Goal: Task Accomplishment & Management: Use online tool/utility

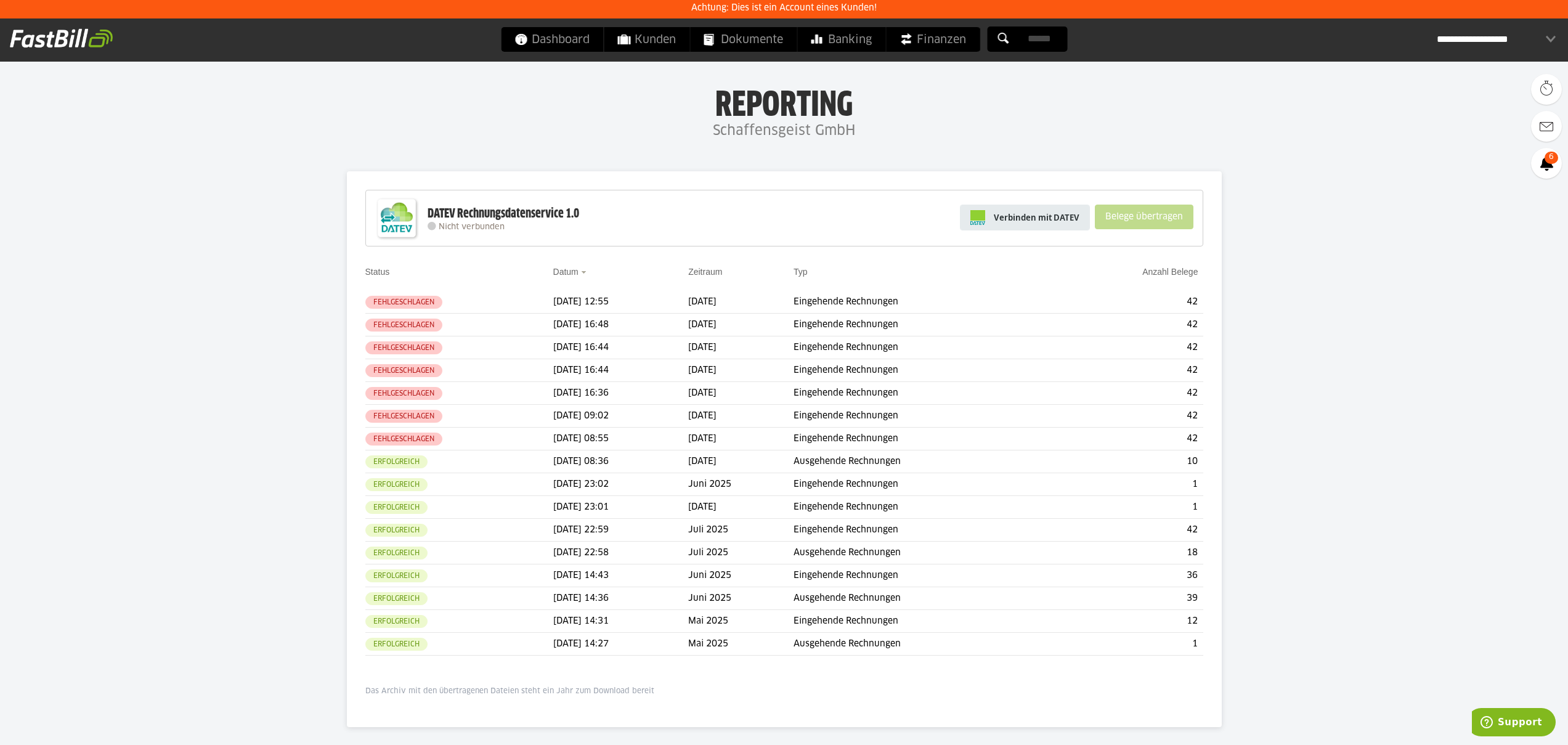
click at [1039, 215] on span "Verbinden mit DATEV" at bounding box center [1037, 217] width 86 height 12
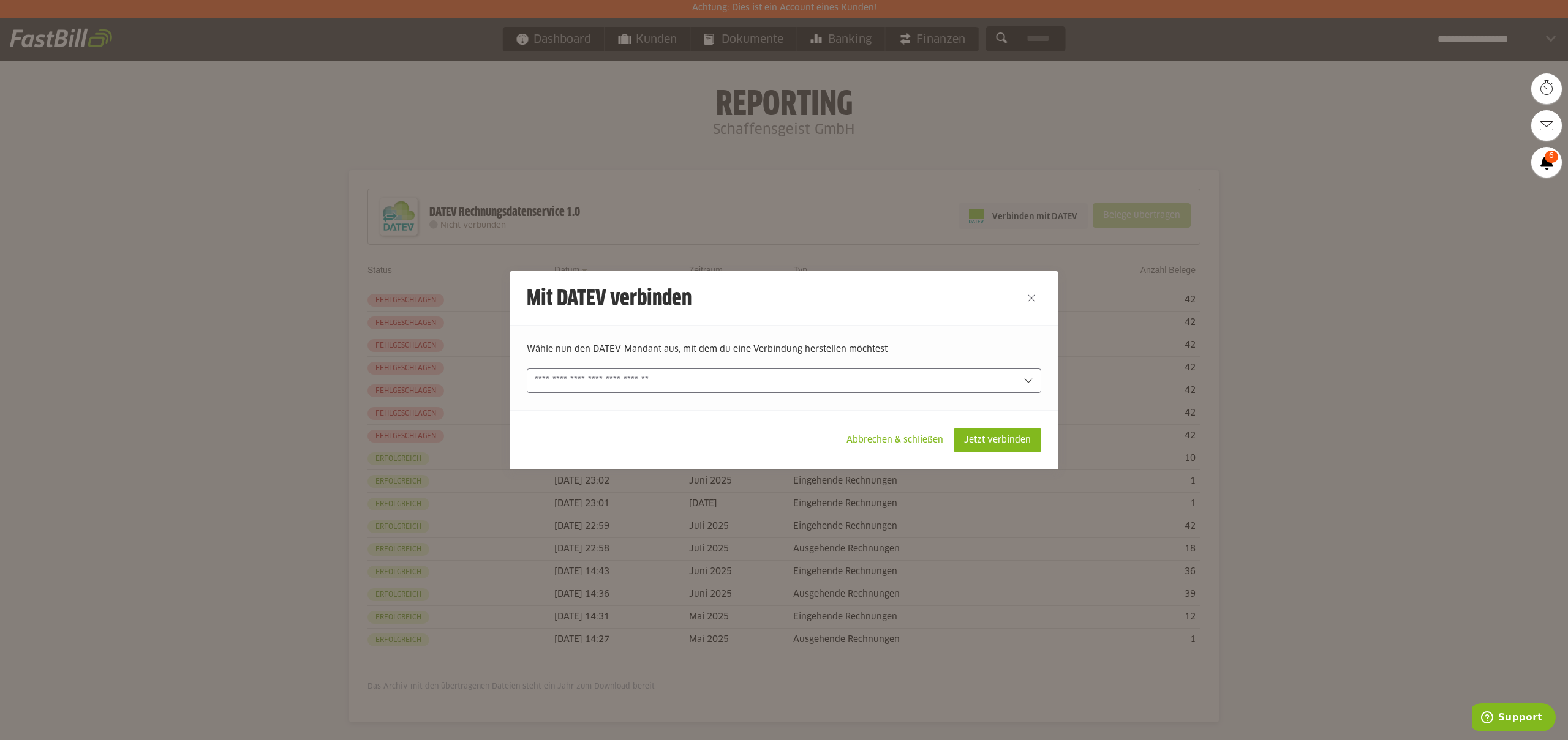
click at [864, 372] on div at bounding box center [784, 381] width 515 height 25
click at [802, 407] on slot "FastBill GmbH (5619846-10000)" at bounding box center [784, 410] width 487 height 13
type input "**********"
click at [996, 447] on slot "Jetzt verbinden" at bounding box center [997, 440] width 86 height 23
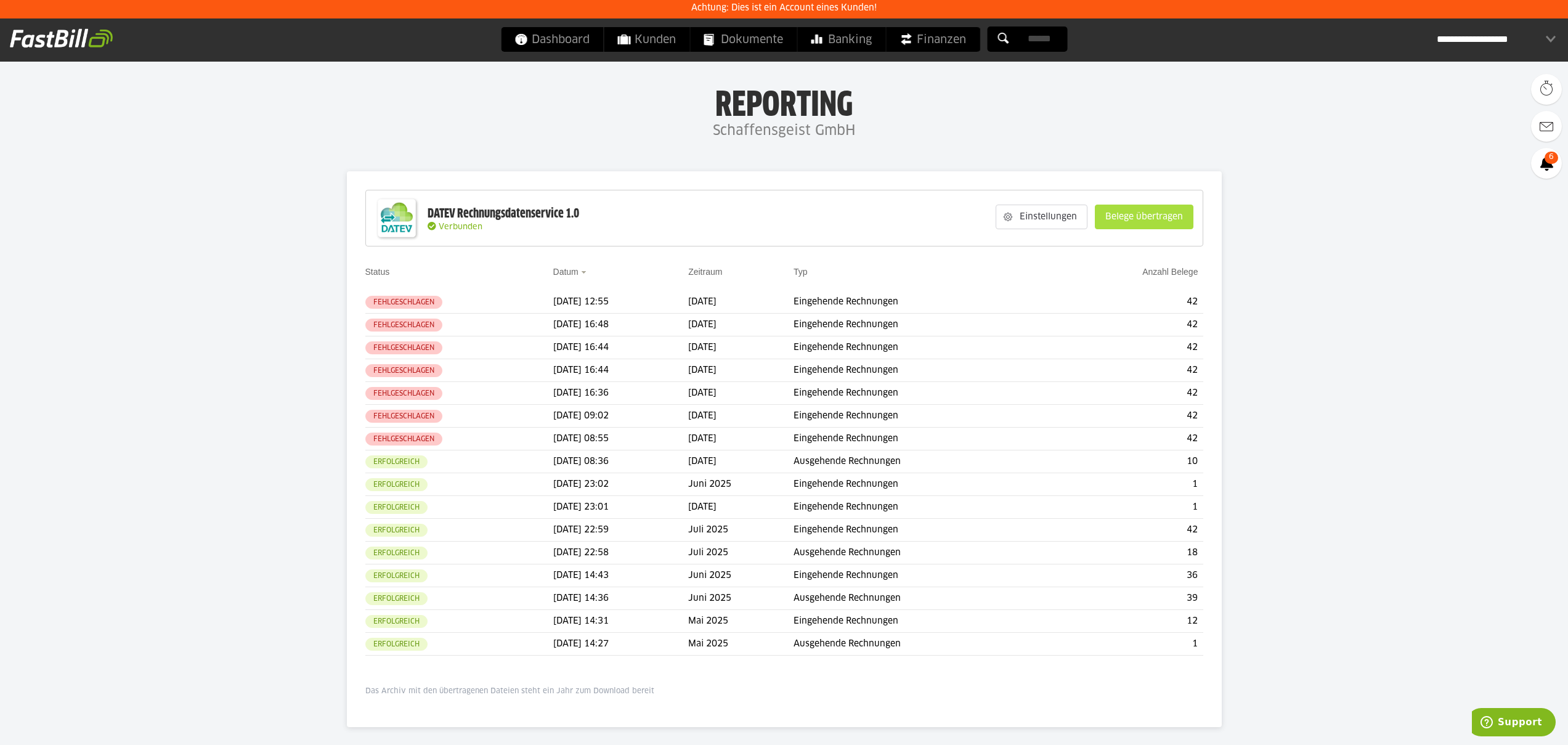
click at [1149, 216] on slot "Belege übertragen" at bounding box center [1144, 216] width 98 height 23
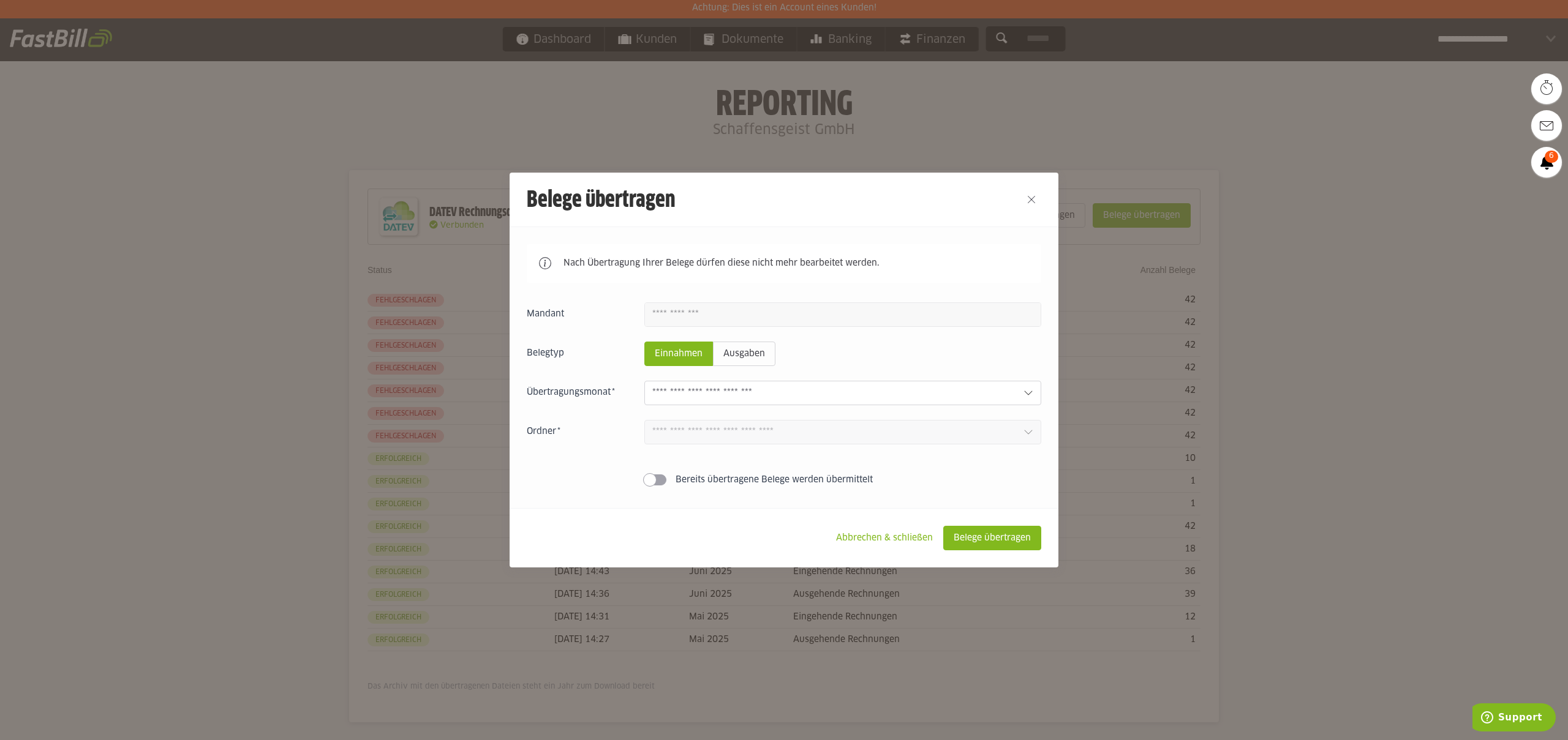
click at [800, 396] on input "text" at bounding box center [833, 392] width 361 height 13
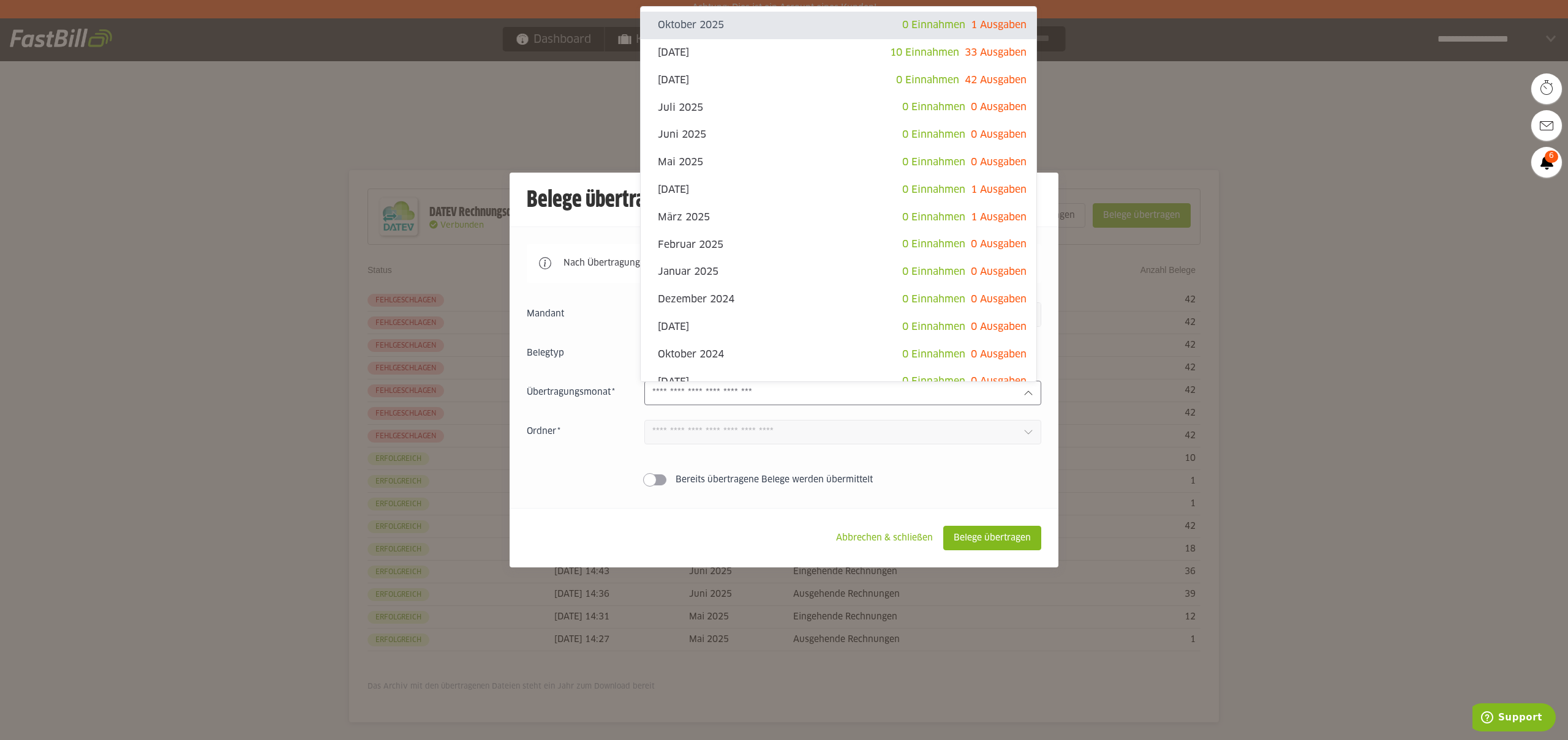
click at [942, 470] on div "Einnahmen Ausgaben Oktober 2025 0 Einnahmen 1 Ausgaben [DATE] 10 Einnahmen 33 A…" at bounding box center [784, 396] width 515 height 189
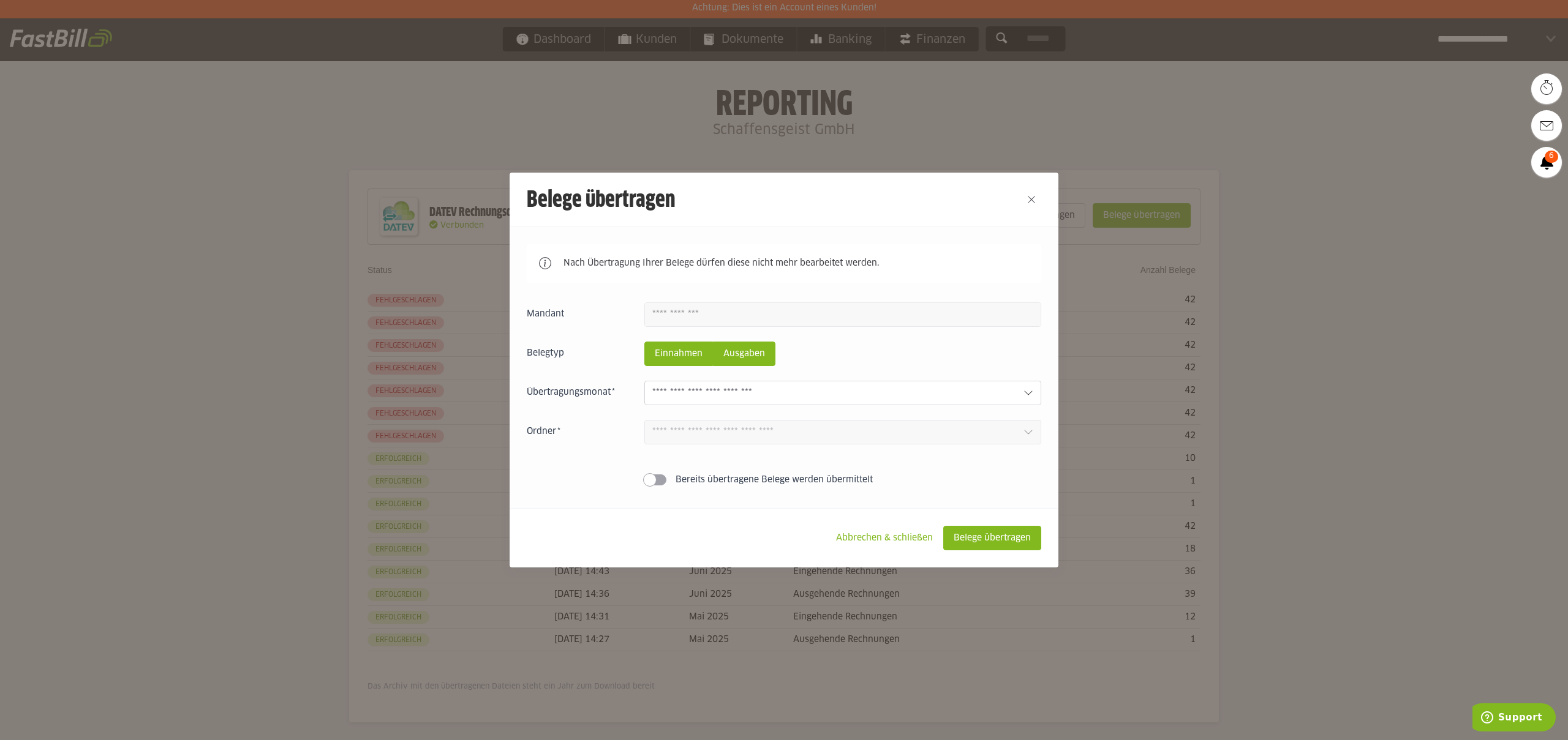
click at [747, 361] on slot "Ausgaben" at bounding box center [743, 353] width 61 height 23
click at [780, 393] on input "text" at bounding box center [833, 392] width 361 height 13
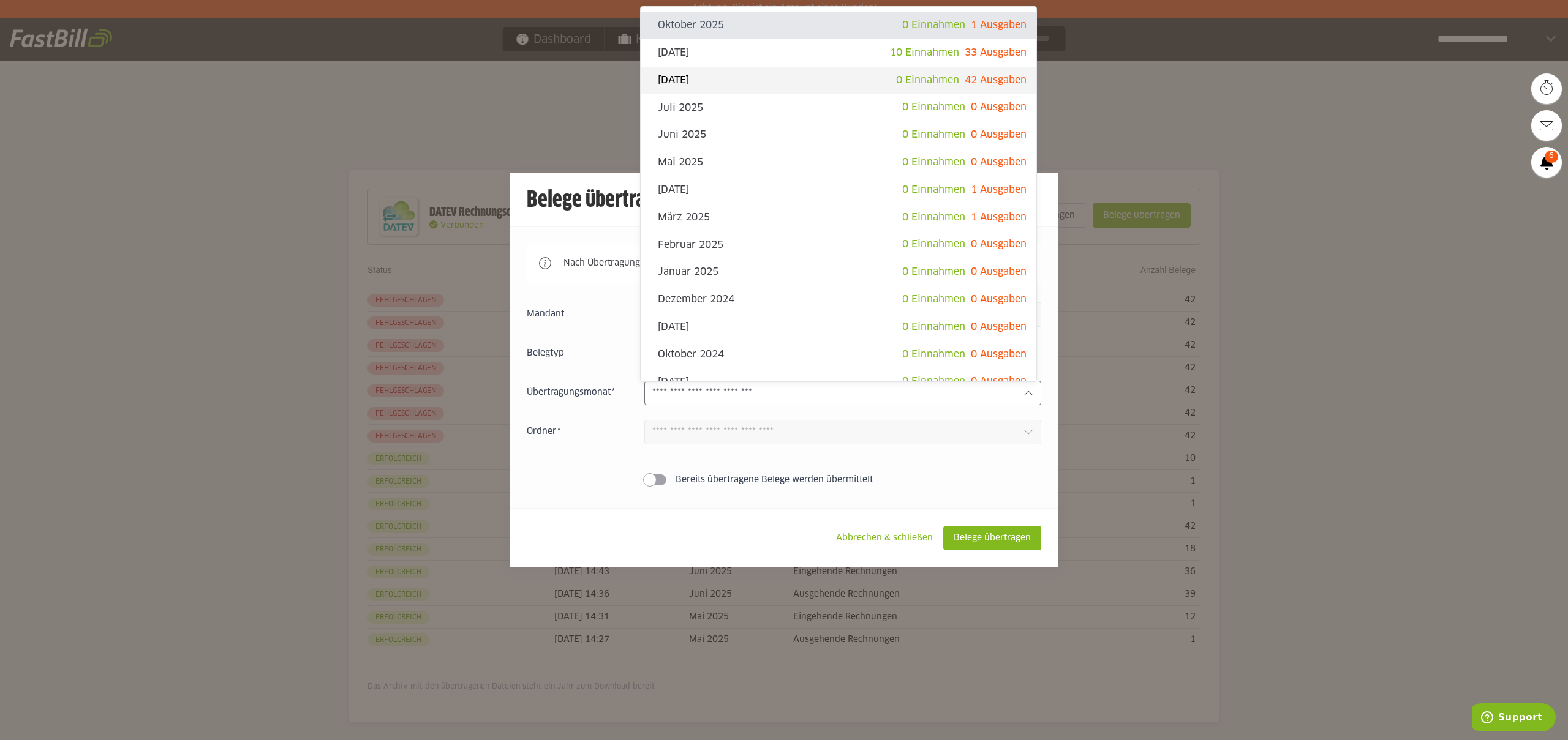
click at [785, 75] on slot "[DATE]" at bounding box center [777, 79] width 238 height 13
type input "**********"
type input "*******"
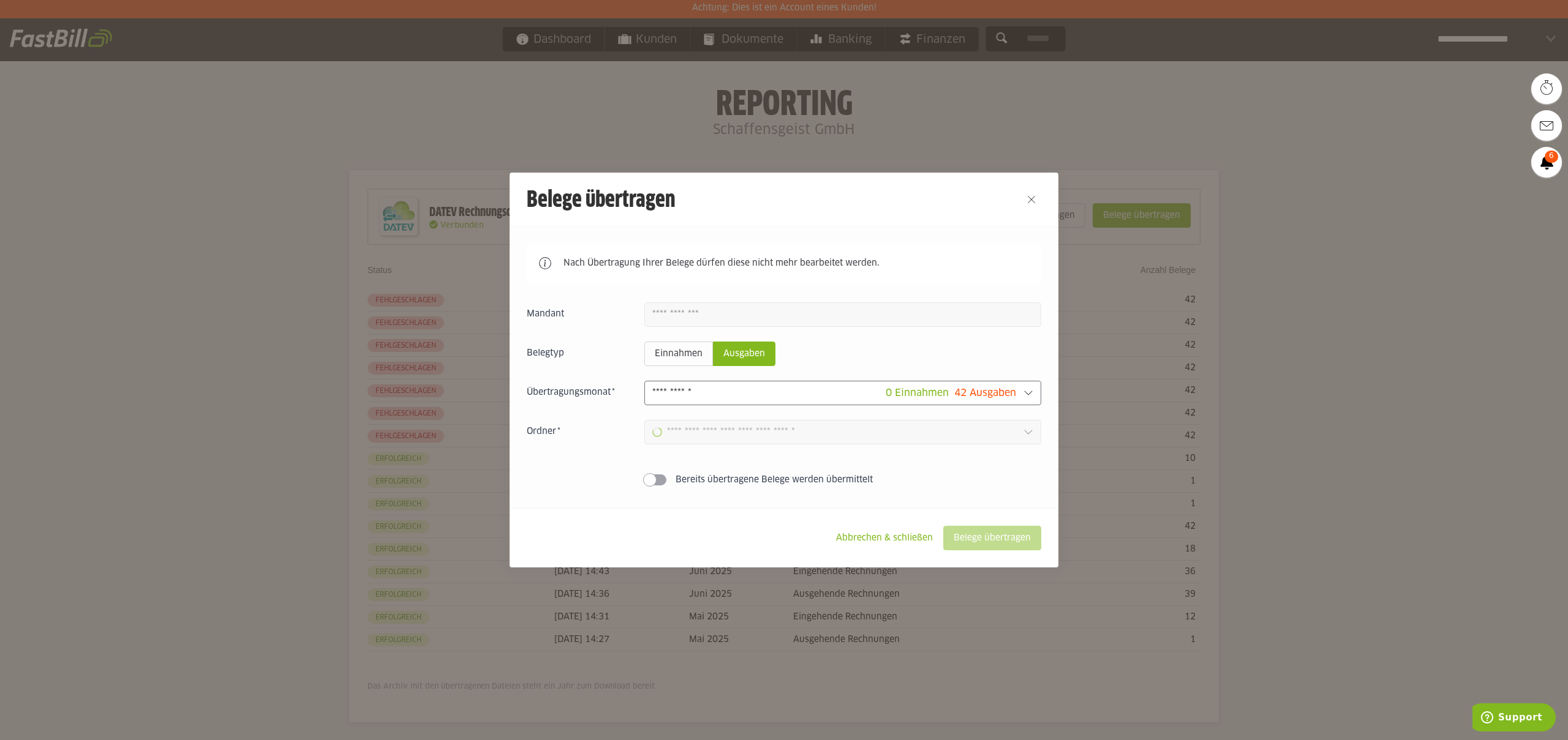
type input "**********"
click at [857, 540] on slot "Abbrechen & schließen" at bounding box center [884, 537] width 116 height 23
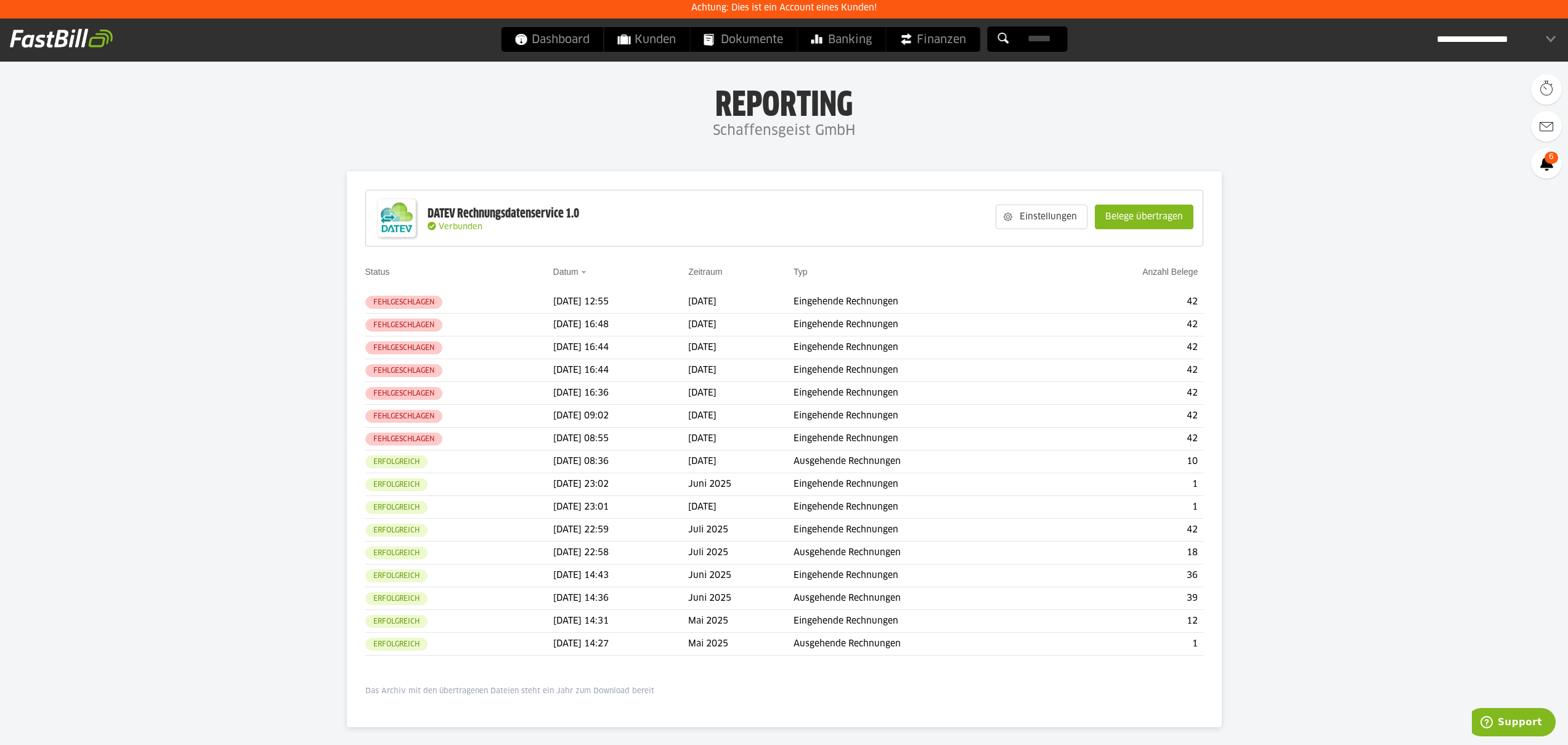
click at [1469, 35] on div "**********" at bounding box center [1496, 40] width 119 height 25
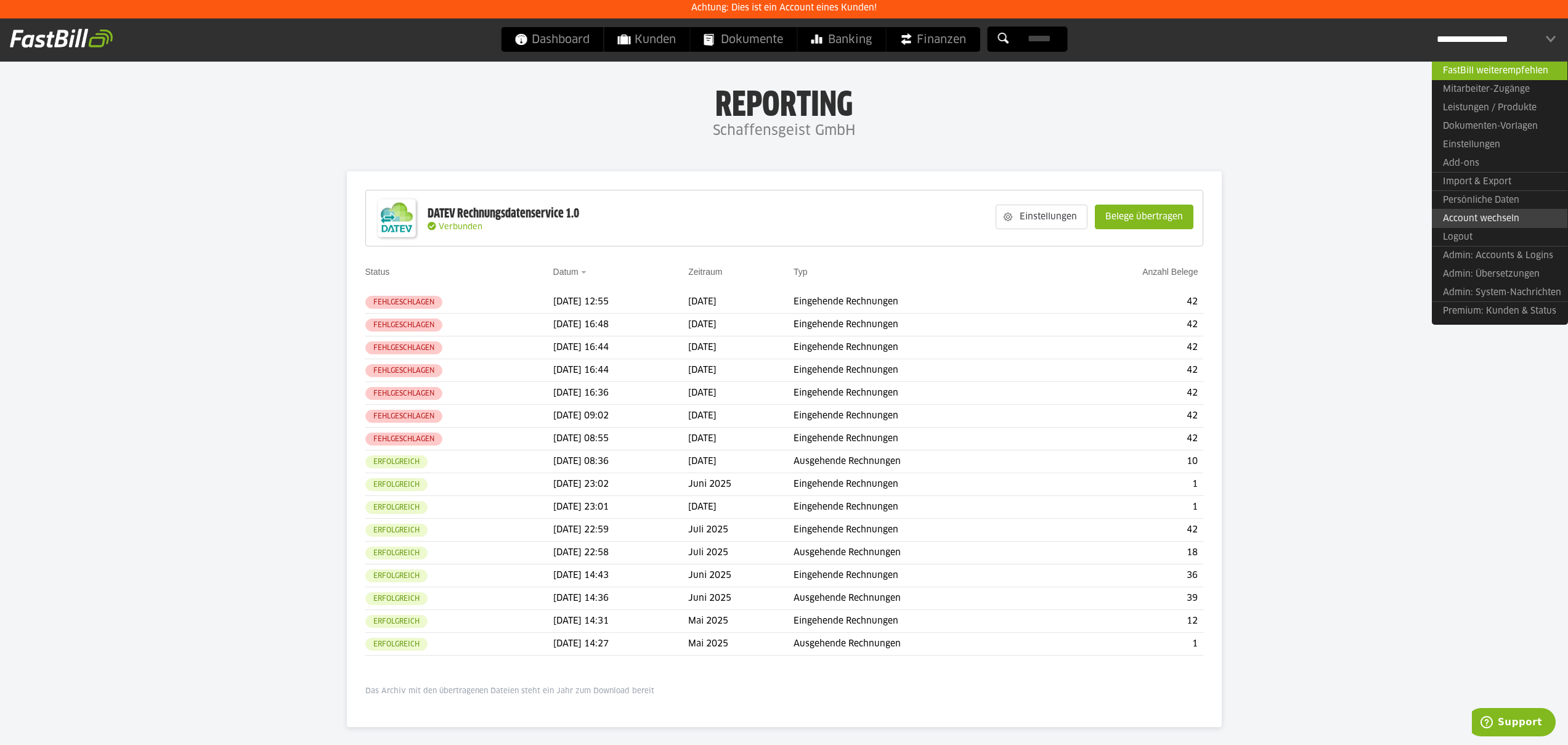
click at [1494, 215] on link "Account wechseln" at bounding box center [1500, 219] width 136 height 20
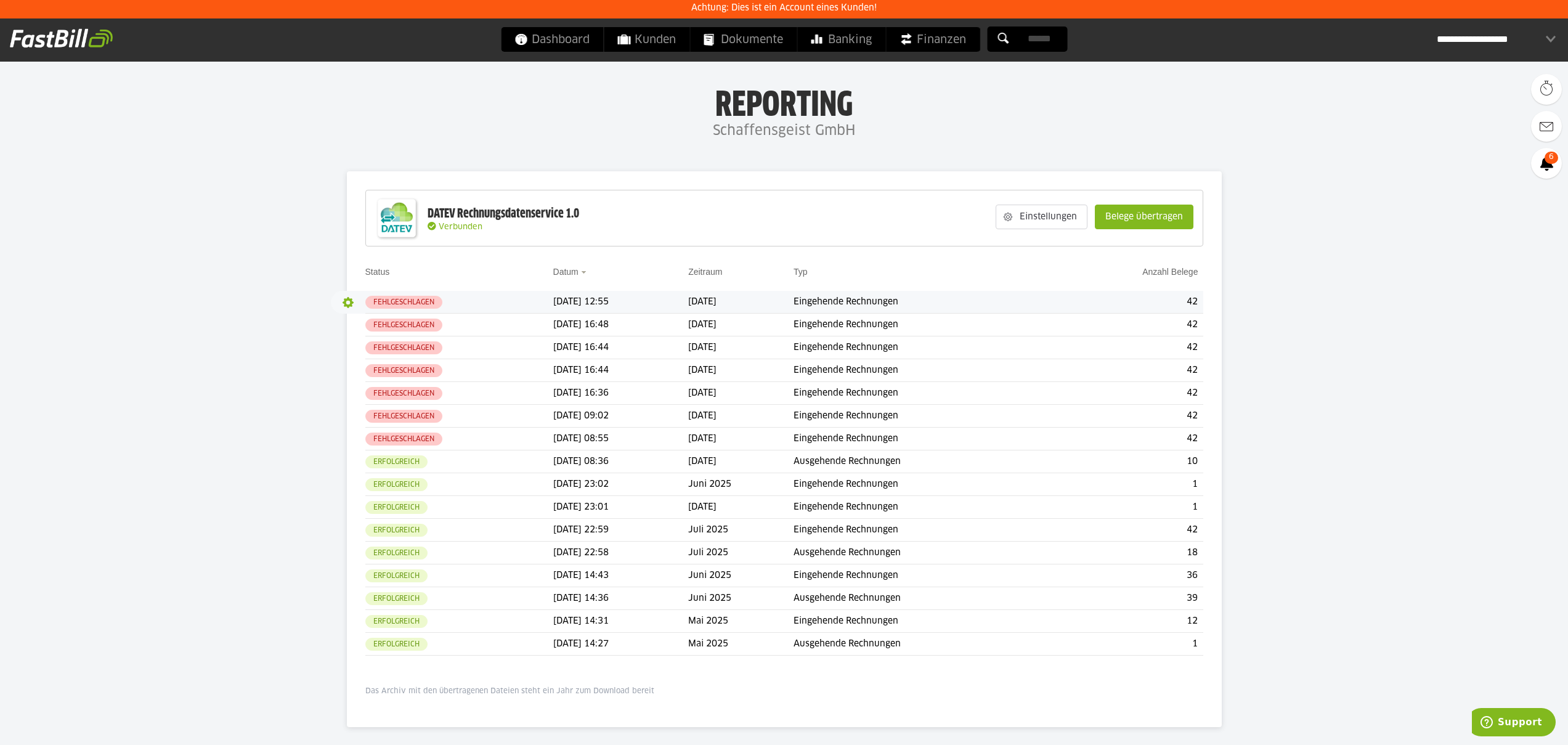
click at [346, 303] on button "button" at bounding box center [349, 302] width 21 height 21
click at [392, 378] on slot "Download Debug JSON" at bounding box center [402, 379] width 98 height 12
click at [342, 300] on button "button" at bounding box center [349, 302] width 21 height 21
click at [366, 345] on slot "Protokoll" at bounding box center [402, 344] width 98 height 12
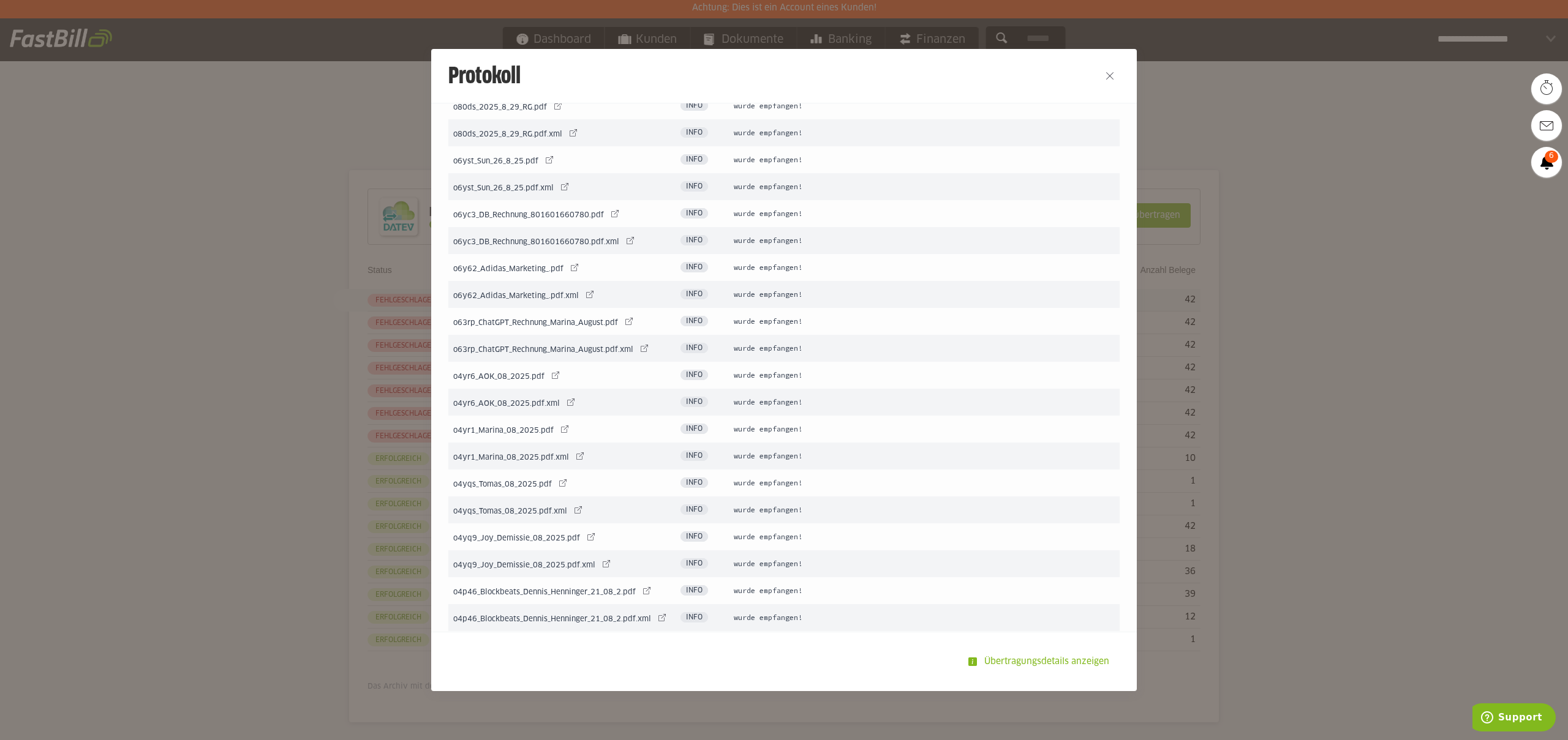
scroll to position [280, 0]
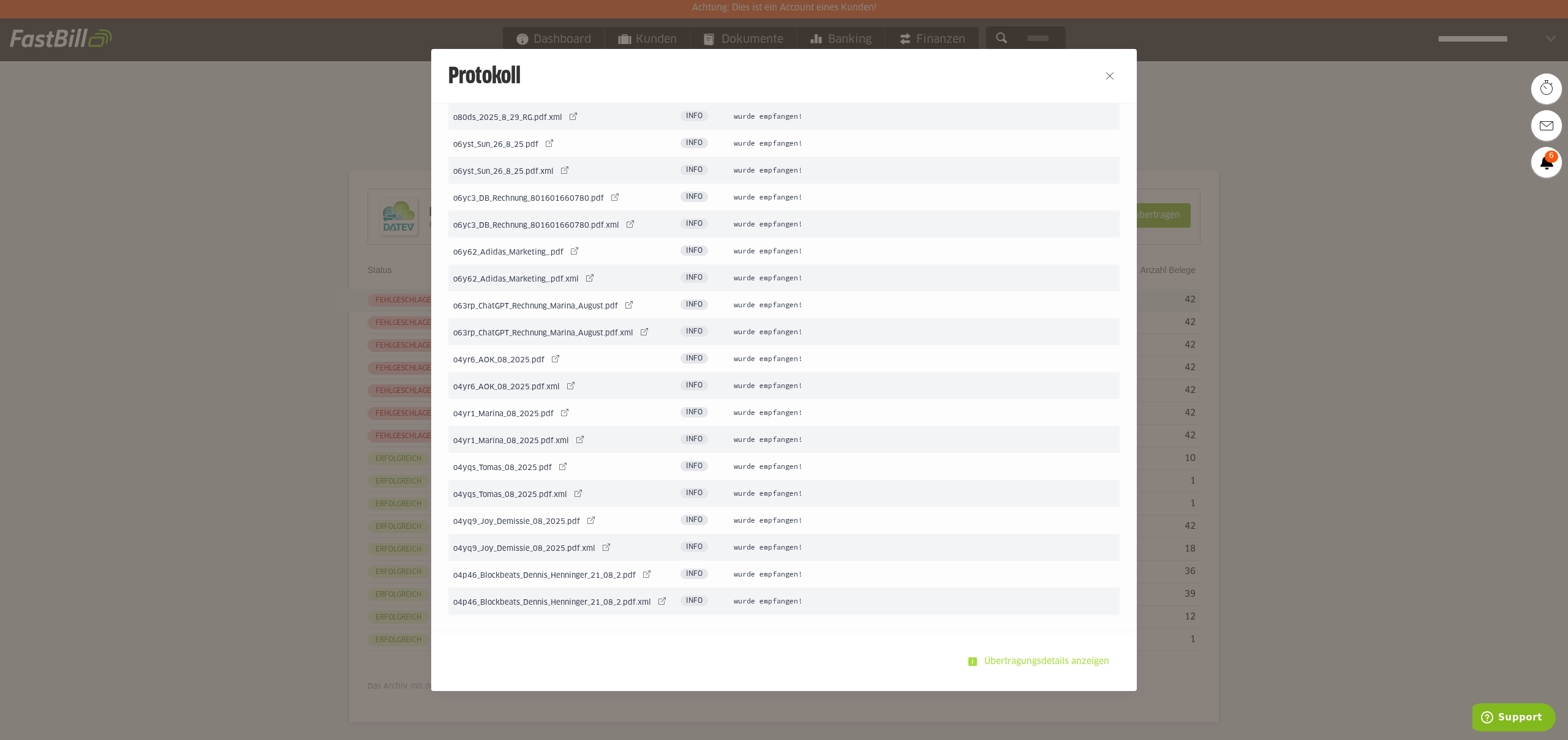
click at [1035, 670] on slot "Übertragungsdetails anzeigen" at bounding box center [1047, 662] width 142 height 23
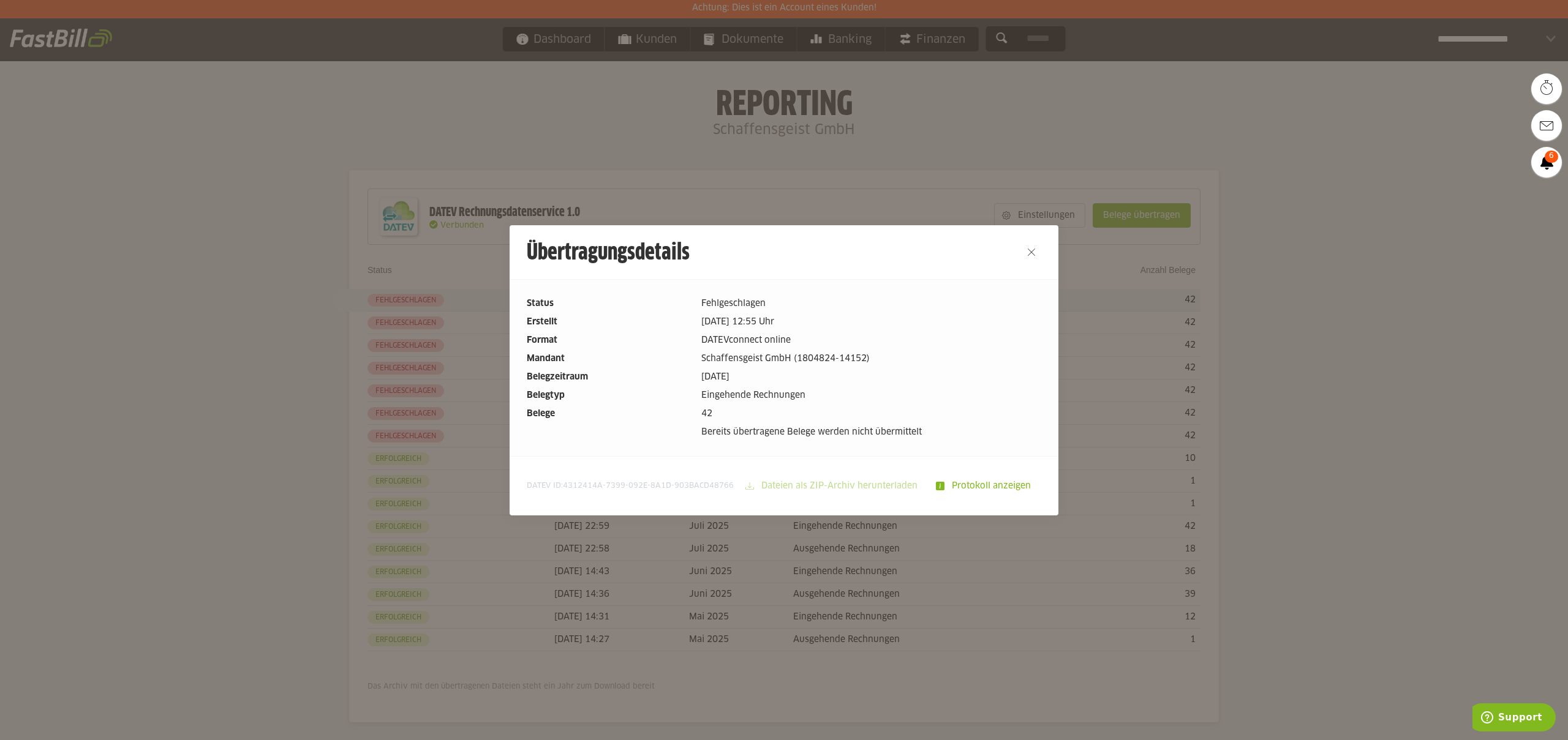
drag, startPoint x: 716, startPoint y: 412, endPoint x: 697, endPoint y: 413, distance: 19.0
click at [702, 413] on dd "42" at bounding box center [872, 413] width 340 height 13
click at [758, 395] on dd "Eingehende Rechnungen" at bounding box center [872, 395] width 340 height 13
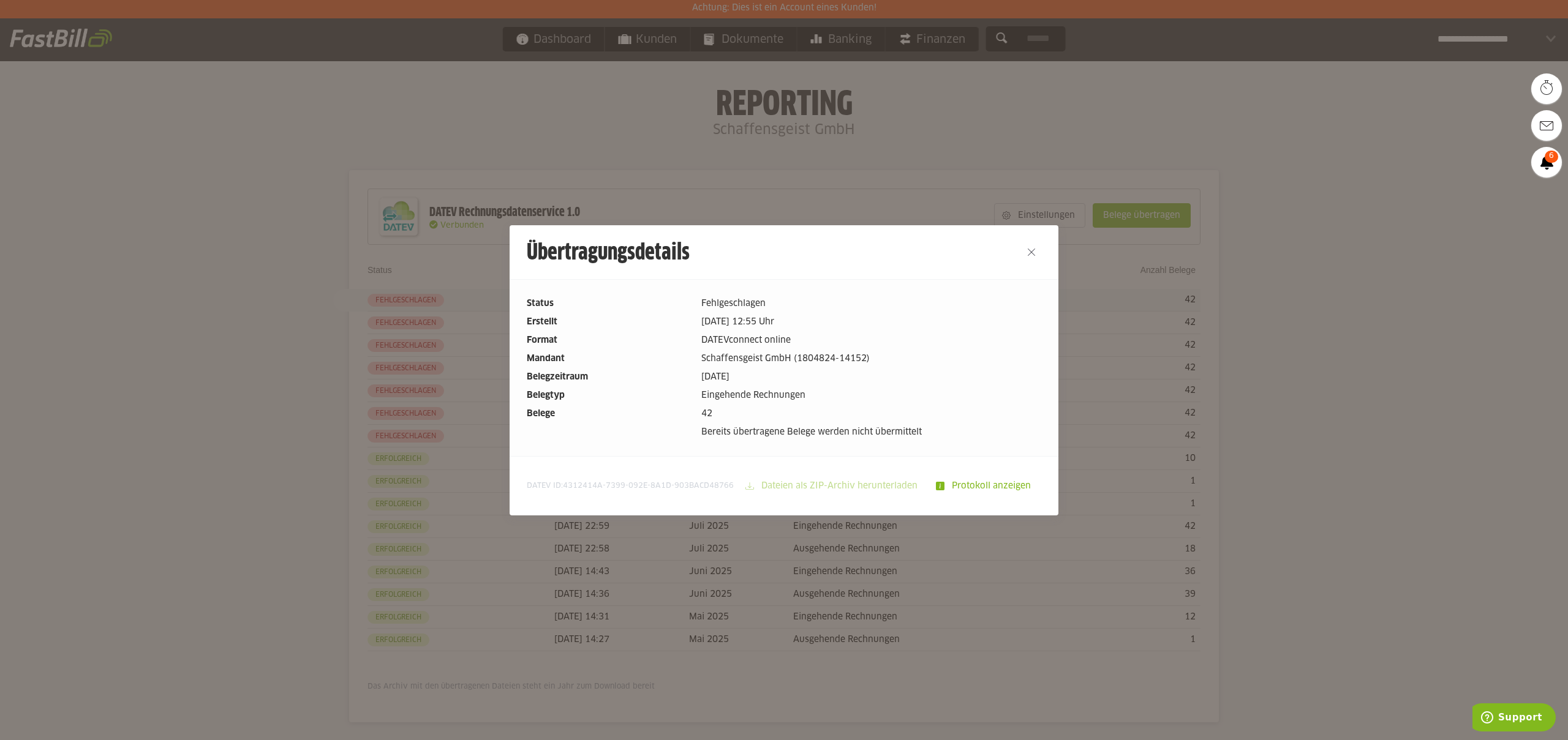
click at [758, 395] on dd "Eingehende Rechnungen" at bounding box center [872, 395] width 340 height 13
click at [970, 486] on slot "Protokoll anzeigen" at bounding box center [992, 485] width 96 height 23
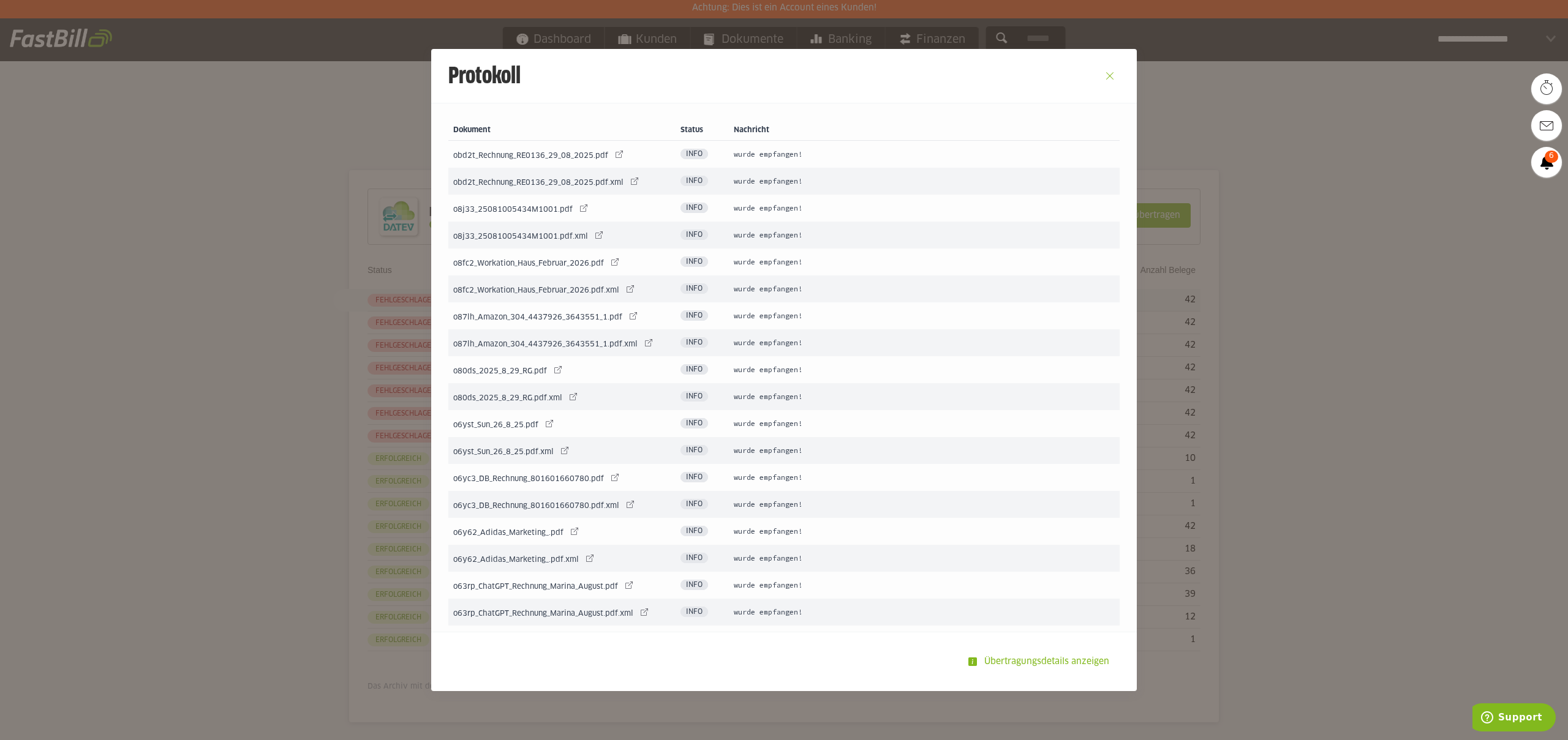
click at [1111, 73] on button "Close" at bounding box center [1110, 76] width 19 height 19
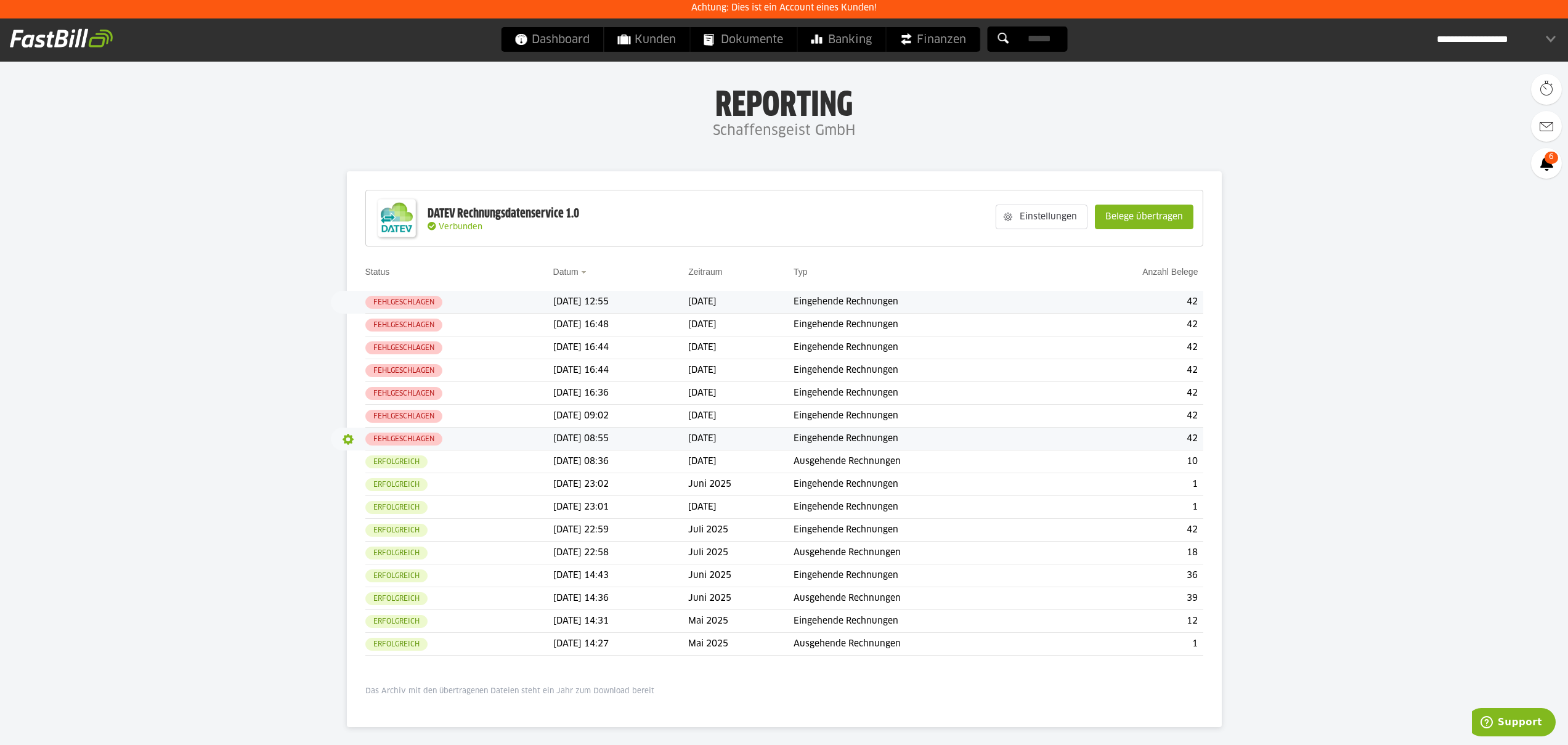
click at [345, 447] on button "button" at bounding box center [349, 440] width 21 height 21
click at [349, 440] on button "button" at bounding box center [349, 440] width 21 height 21
click at [366, 484] on slot "Protokoll" at bounding box center [402, 484] width 98 height 12
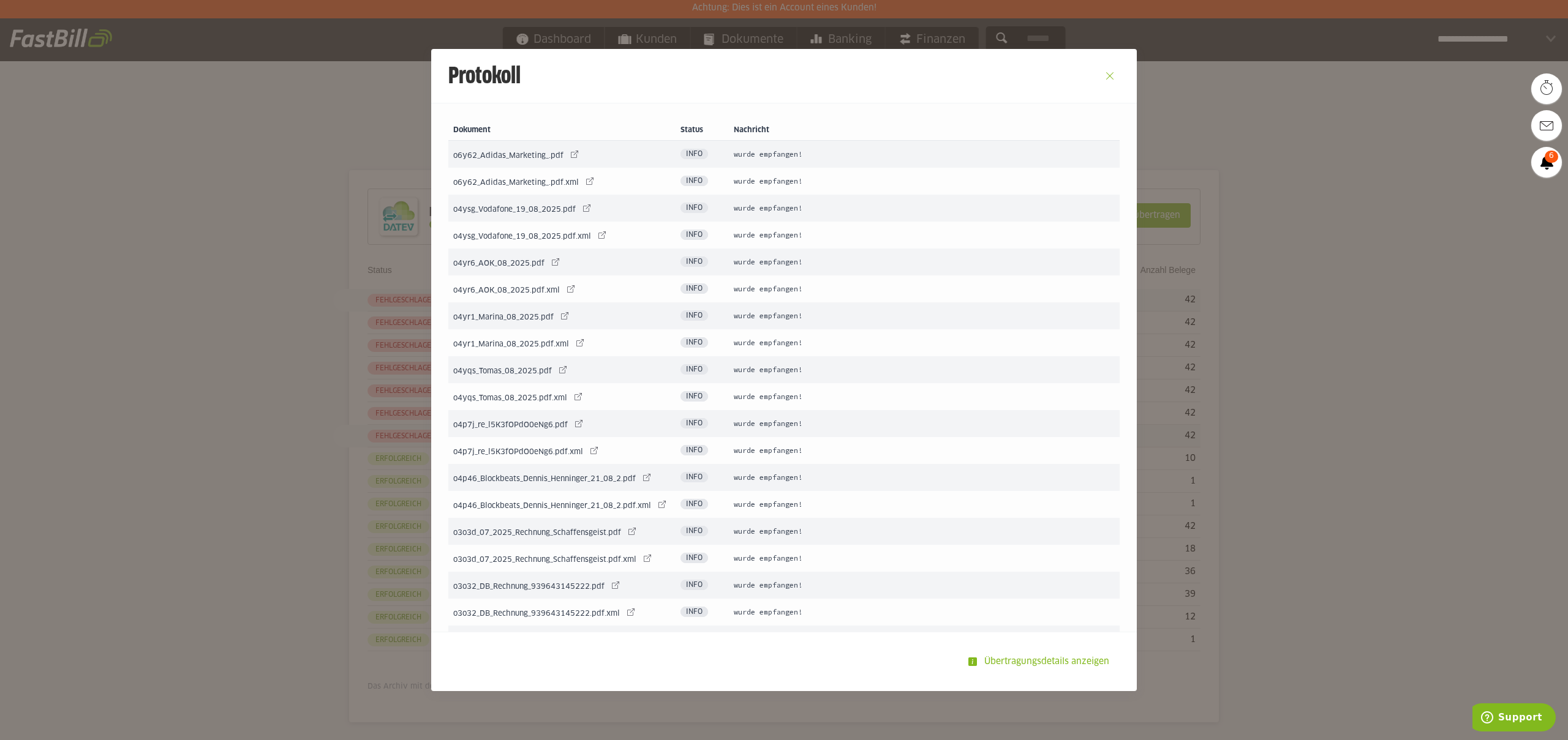
click at [1103, 71] on button "Close" at bounding box center [1110, 76] width 19 height 19
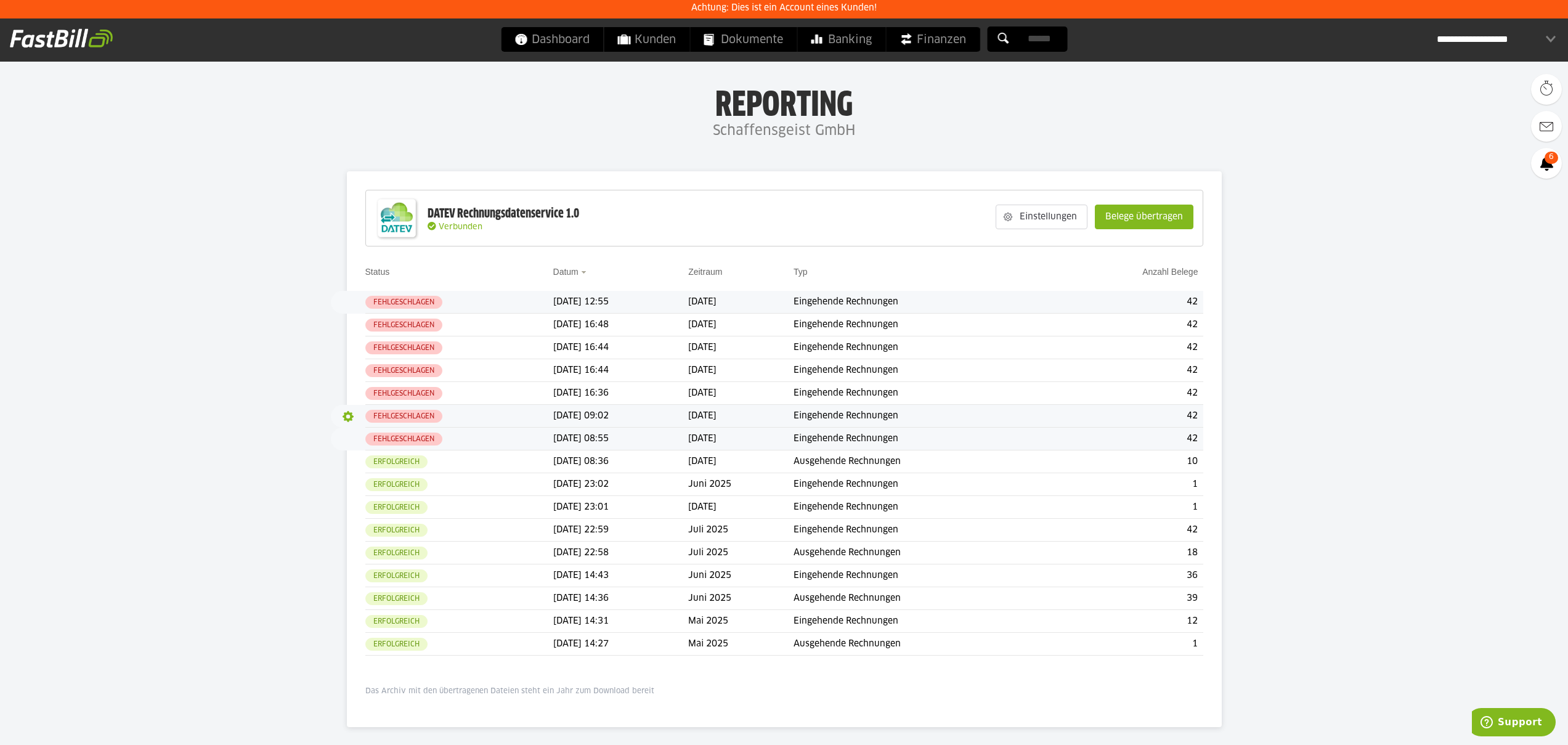
click at [346, 421] on button "button" at bounding box center [349, 417] width 21 height 21
click at [360, 464] on slot "Protokoll" at bounding box center [402, 461] width 98 height 12
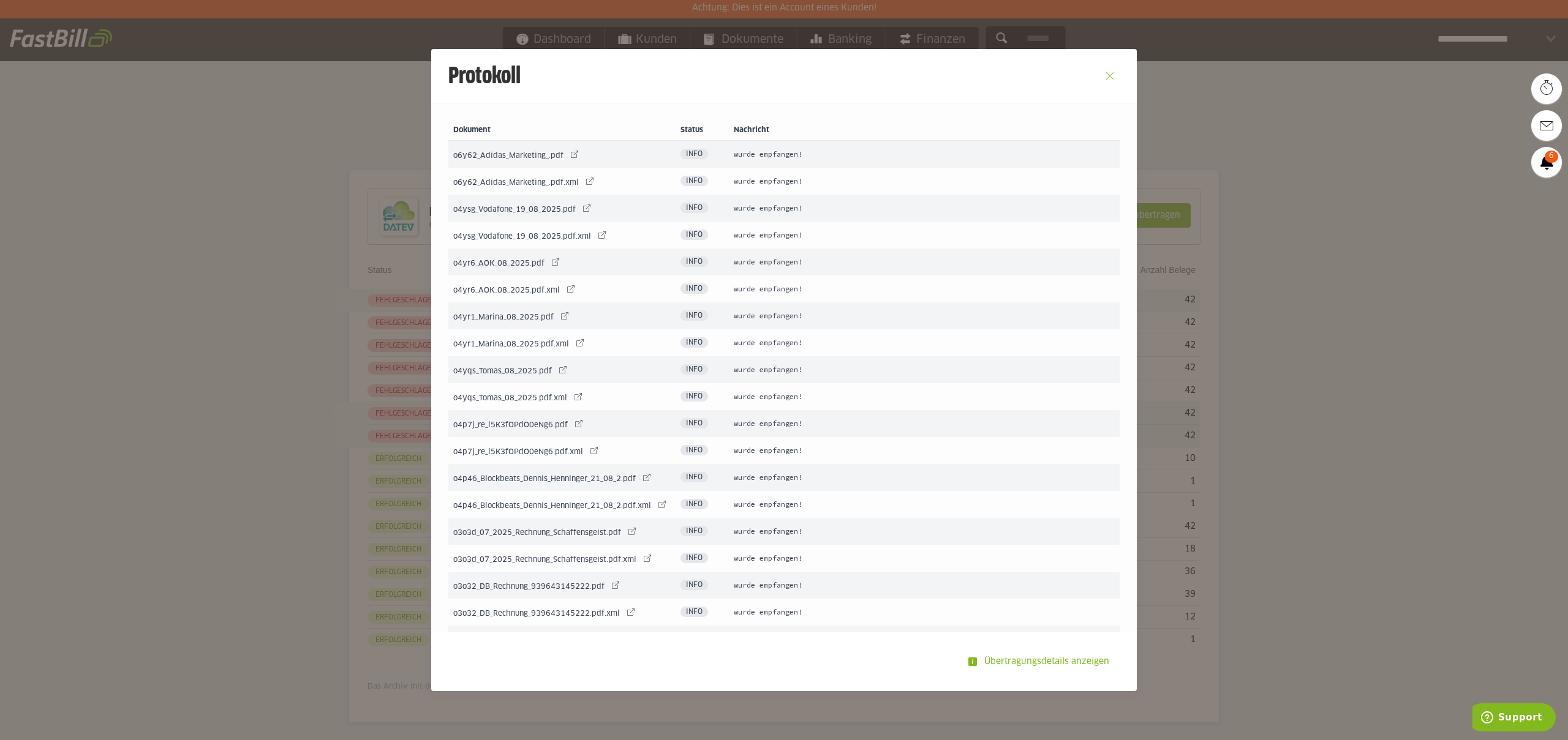
click at [1100, 78] on button "Close" at bounding box center [1110, 76] width 19 height 19
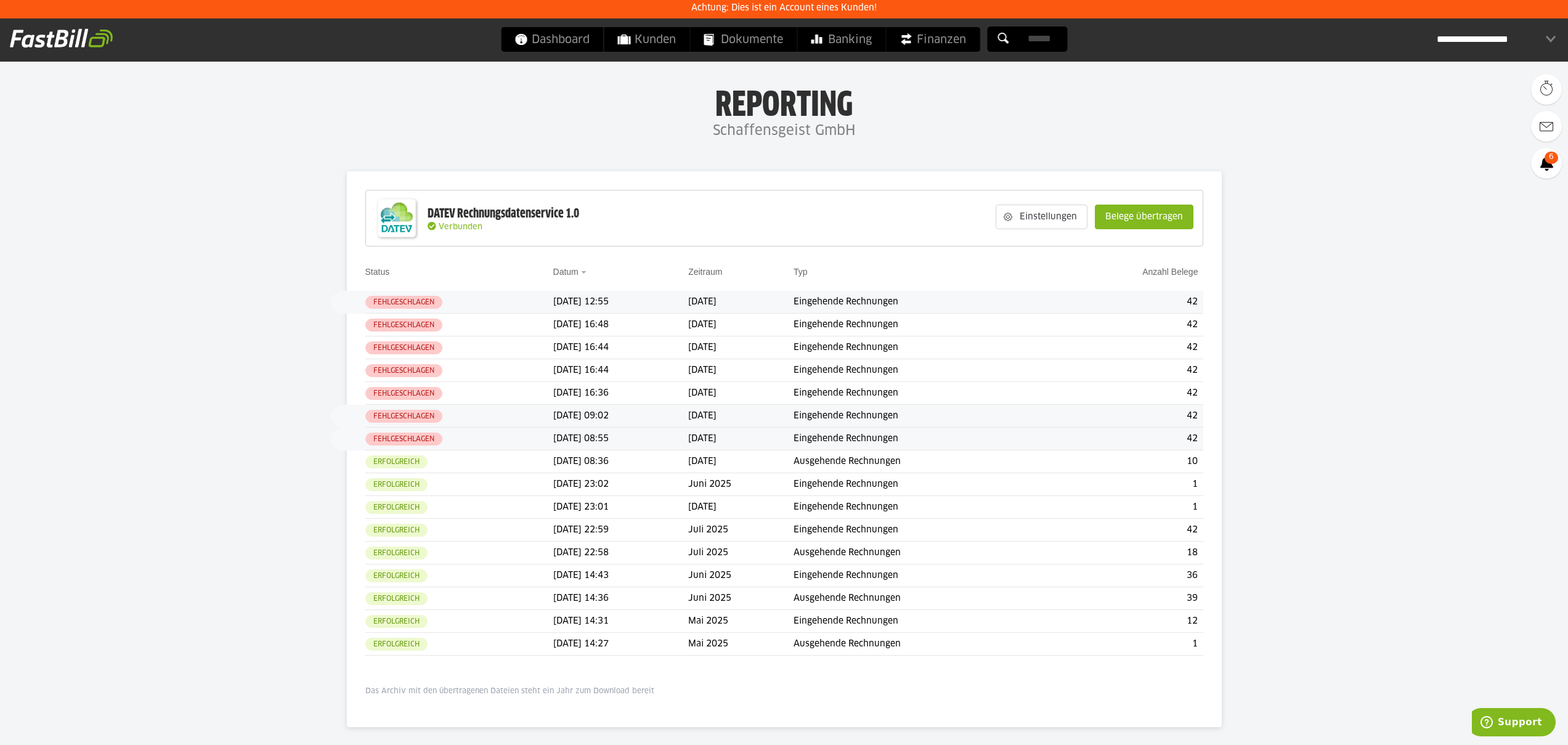
click at [1467, 35] on div "**********" at bounding box center [1496, 40] width 119 height 25
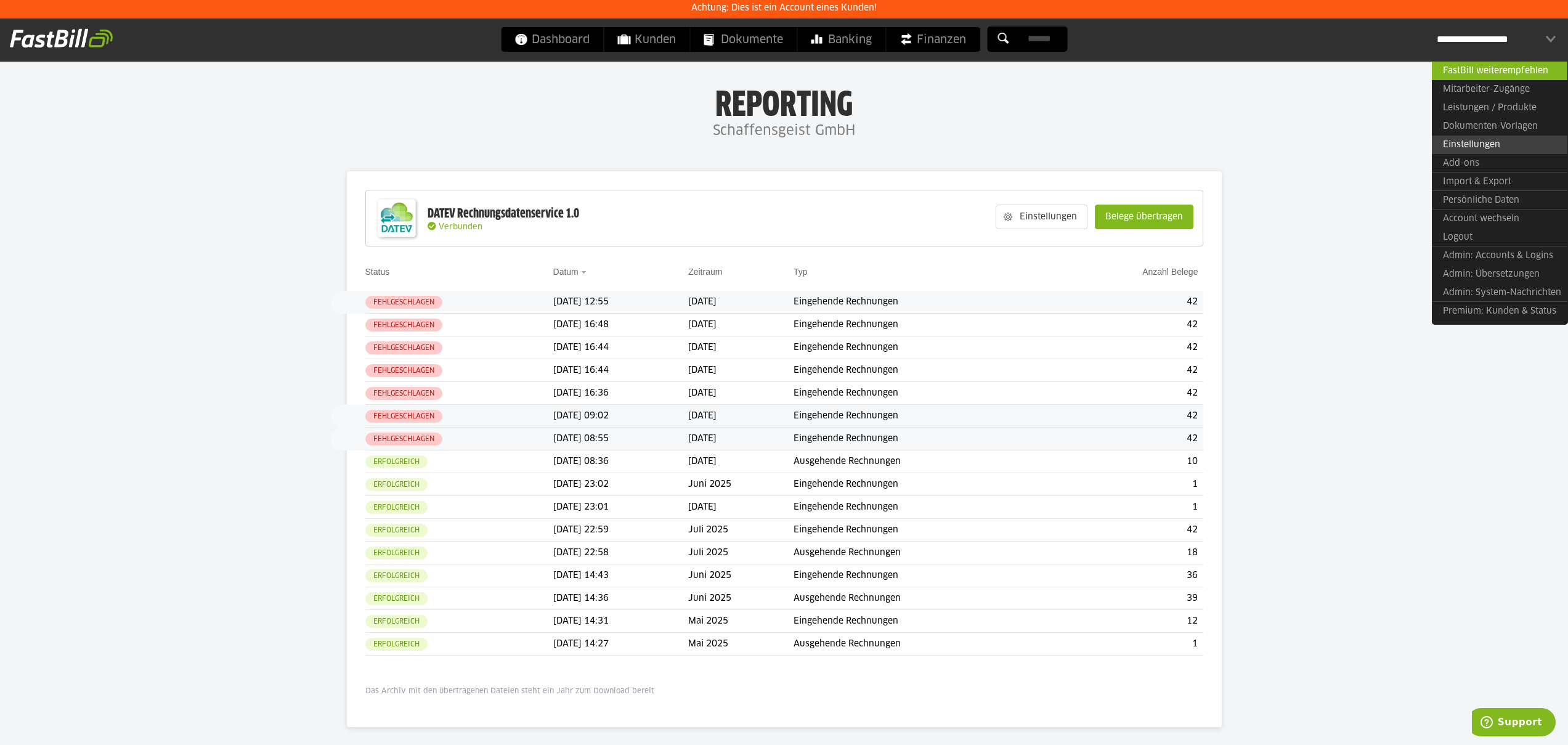
click at [1478, 145] on link "Einstellungen" at bounding box center [1500, 145] width 136 height 19
